Goal: Transaction & Acquisition: Purchase product/service

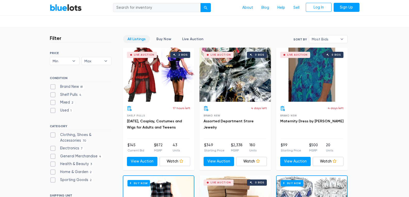
scroll to position [125, 0]
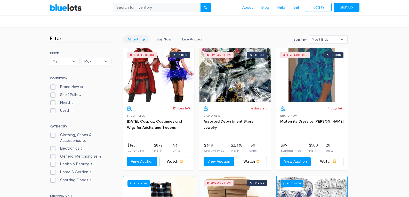
click at [330, 44] on div "Sort By Most Bids Ending Soonest Newly Listed Lowest Price Highest Price Most B…" at bounding box center [321, 39] width 54 height 9
click at [329, 38] on span "Most Bids" at bounding box center [325, 40] width 26 height 8
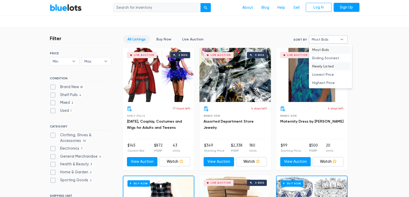
click at [331, 66] on li "Newly Listed" at bounding box center [331, 66] width 40 height 8
select select "newly_listed"
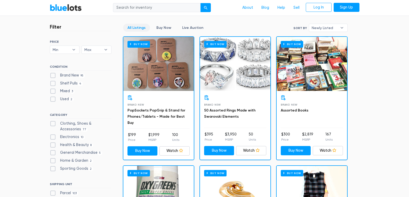
scroll to position [176, 0]
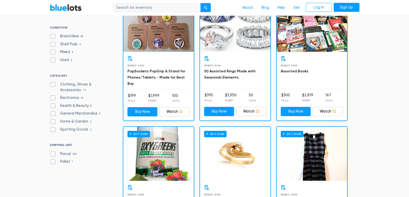
click at [52, 99] on label "Electronics 10" at bounding box center [67, 98] width 35 height 6
click at [52, 99] on input "Electronics 10" at bounding box center [51, 96] width 3 height 3
checkbox input "true"
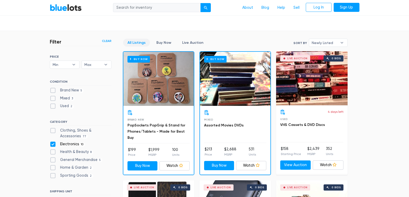
scroll to position [122, 0]
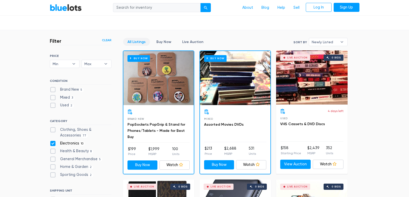
click at [52, 90] on label "Brand New 5" at bounding box center [67, 90] width 34 height 6
click at [52, 90] on New"] "Brand New 5" at bounding box center [51, 88] width 3 height 3
checkbox New"] "true"
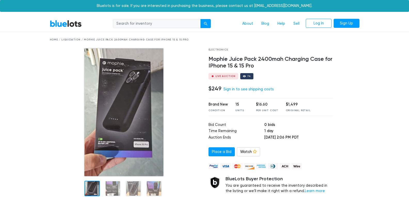
drag, startPoint x: 253, startPoint y: 67, endPoint x: 210, endPoint y: 60, distance: 43.8
click at [209, 59] on h4 "Mophie Juice Pack 2400mah Charging Case for IPhone 15 & 15 Pro" at bounding box center [271, 62] width 125 height 13
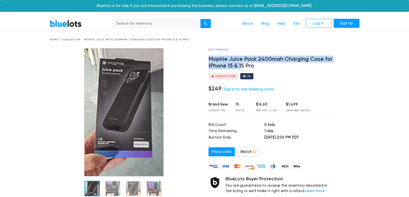
drag, startPoint x: 208, startPoint y: 58, endPoint x: 242, endPoint y: 63, distance: 34.2
click at [242, 63] on div "Electronics Mophie Juice Pack 2400mah Charging Case for IPhone 15 & 15 Pro Live…" at bounding box center [271, 129] width 132 height 162
click at [224, 66] on h4 "Mophie Juice Pack 2400mah Charging Case for IPhone 15 & 15 Pro" at bounding box center [271, 62] width 125 height 13
drag, startPoint x: 225, startPoint y: 67, endPoint x: 210, endPoint y: 56, distance: 18.6
click at [210, 56] on h4 "Mophie Juice Pack 2400mah Charging Case for IPhone 15 & 15 Pro" at bounding box center [271, 62] width 125 height 13
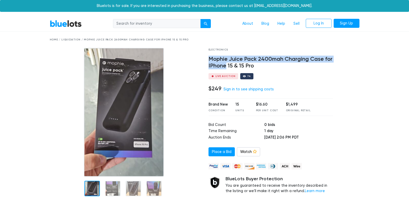
copy h4 "Mophie Juice Pack 2400mah Charging Case for IPhone"
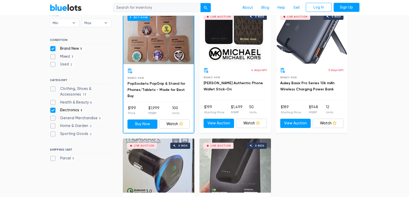
scroll to position [165, 0]
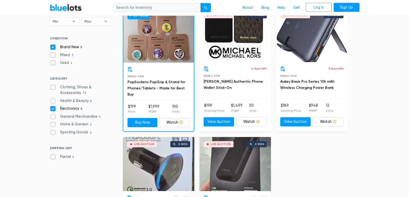
click at [54, 108] on label "Electronics 5" at bounding box center [67, 109] width 34 height 6
click at [53, 108] on input "Electronics 5" at bounding box center [51, 107] width 3 height 3
checkbox input "false"
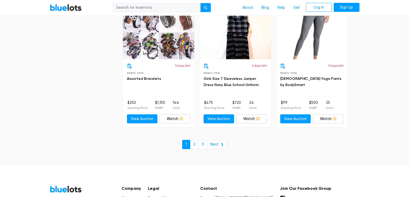
scroll to position [2014, 0]
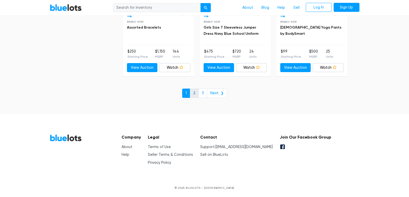
click at [196, 95] on link "2" at bounding box center [194, 93] width 9 height 9
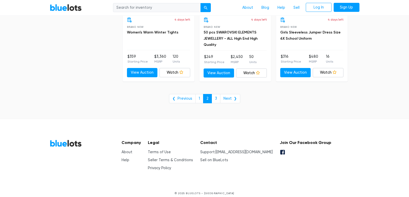
scroll to position [1887, 0]
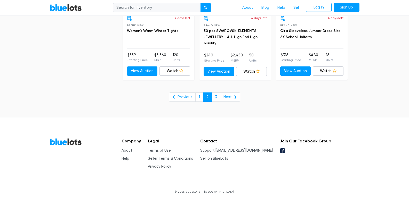
drag, startPoint x: 413, startPoint y: 151, endPoint x: 300, endPoint y: 112, distance: 119.5
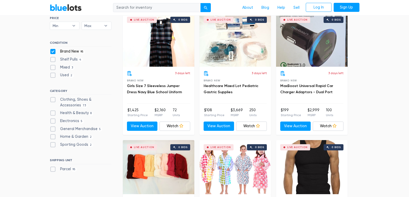
scroll to position [0, 0]
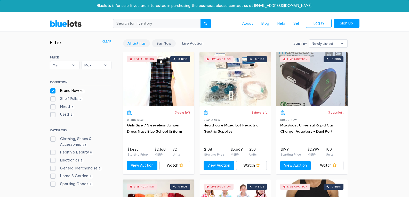
click at [166, 46] on link "Buy Now" at bounding box center [164, 43] width 24 height 8
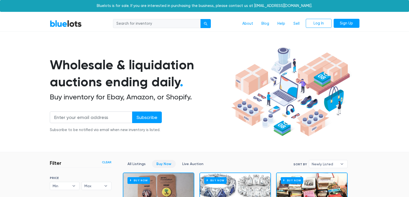
scroll to position [139, 0]
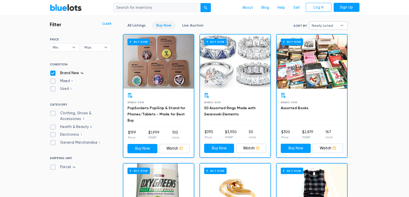
click at [323, 25] on span "Newly Listed" at bounding box center [325, 26] width 26 height 8
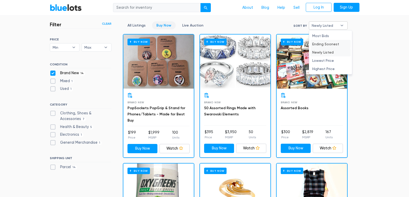
click at [328, 44] on li "Ending Soonest" at bounding box center [331, 44] width 40 height 8
select select "ending_soonest"
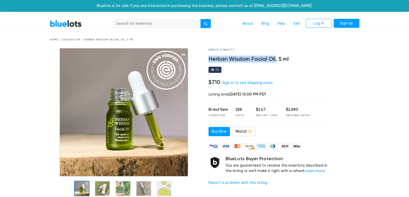
drag, startPoint x: 208, startPoint y: 60, endPoint x: 275, endPoint y: 59, distance: 66.6
click at [275, 59] on h4 "Herban Wisdom Facial Oil, 5 ml" at bounding box center [271, 59] width 125 height 7
click at [274, 59] on h4 "Herban Wisdom Facial Oil, 5 ml" at bounding box center [271, 59] width 125 height 7
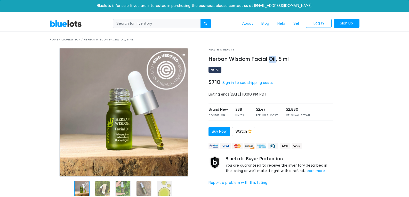
click at [274, 59] on h4 "Herban Wisdom Facial Oil, 5 ml" at bounding box center [271, 59] width 125 height 7
drag, startPoint x: 210, startPoint y: 59, endPoint x: 275, endPoint y: 59, distance: 65.8
click at [275, 59] on h4 "Herban Wisdom Facial Oil, 5 ml" at bounding box center [271, 59] width 125 height 7
click at [272, 59] on h4 "Herban Wisdom Facial Oil, 5 ml" at bounding box center [271, 59] width 125 height 7
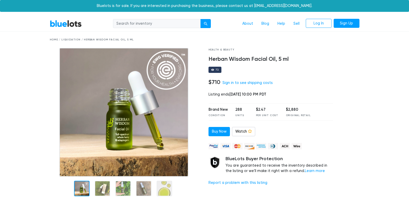
click at [272, 60] on h4 "Herban Wisdom Facial Oil, 5 ml" at bounding box center [271, 59] width 125 height 7
